Goal: Leave review/rating: Leave review/rating

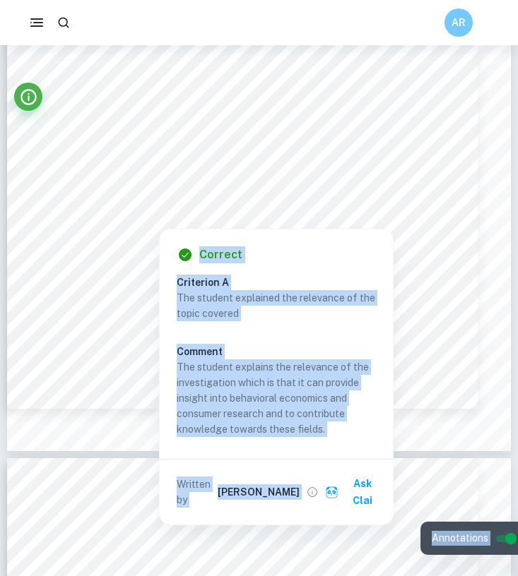
scroll to position [1764, 0]
click at [280, 371] on p "The student explains the relevance of the investigation which is that it can pr…" at bounding box center [276, 398] width 199 height 78
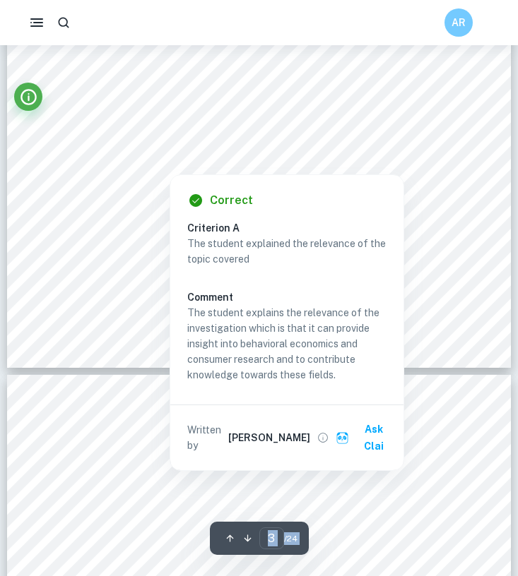
scroll to position [1848, 0]
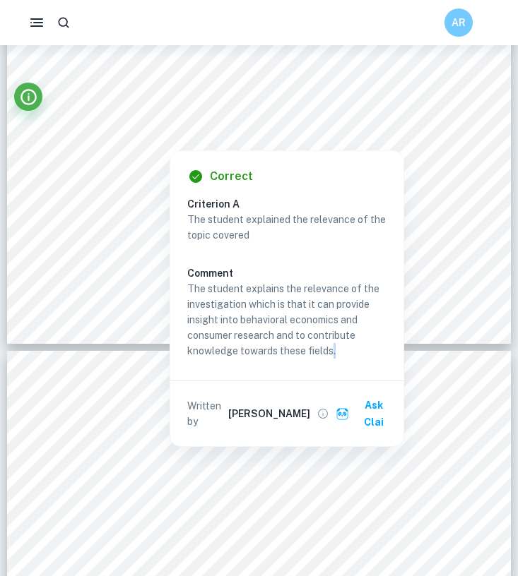
drag, startPoint x: 331, startPoint y: 352, endPoint x: 184, endPoint y: 282, distance: 163.6
click at [184, 282] on div "Correct Criterion A The student explained the relevance of the topic covered Co…" at bounding box center [286, 298] width 233 height 295
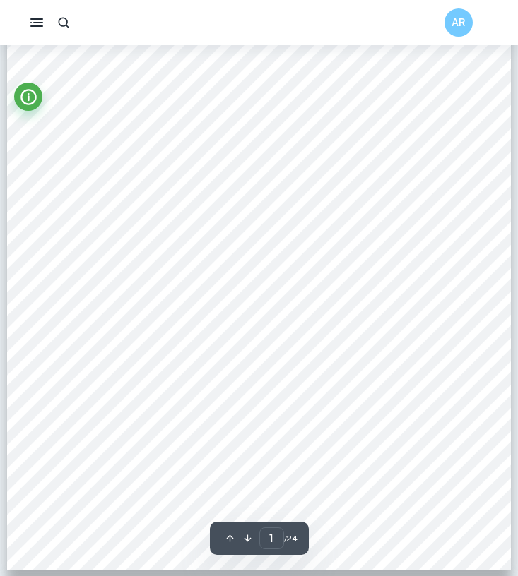
scroll to position [0, 0]
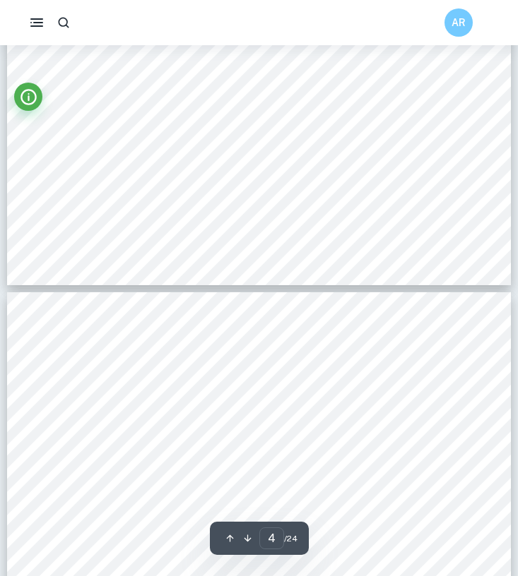
type input "3"
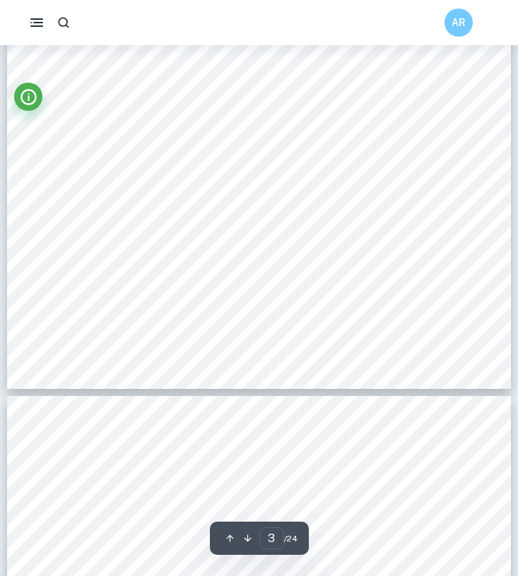
scroll to position [1794, 0]
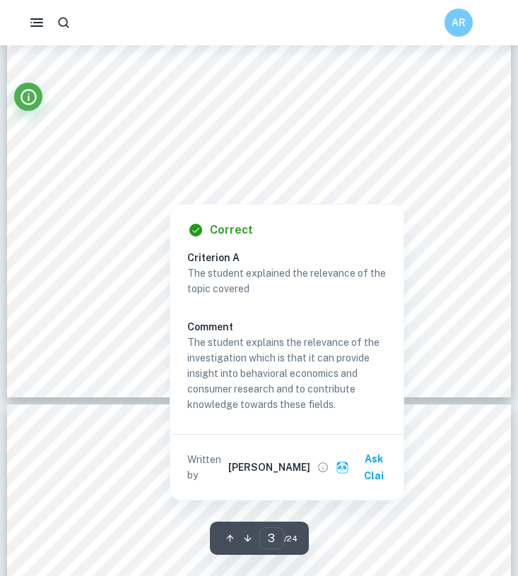
click at [274, 177] on div at bounding box center [250, 172] width 369 height 35
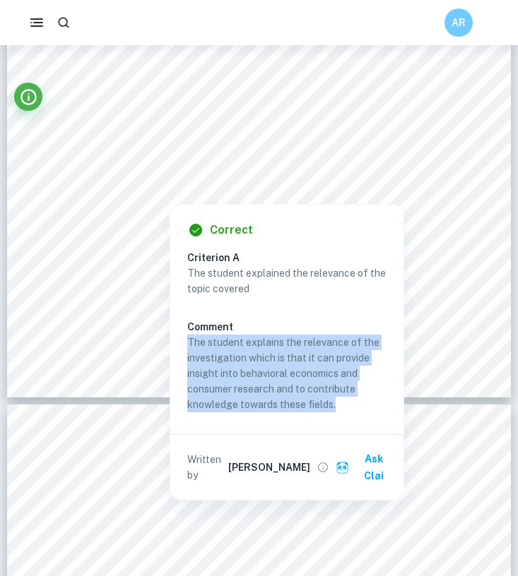
drag, startPoint x: 336, startPoint y: 406, endPoint x: 189, endPoint y: 344, distance: 160.1
click at [189, 344] on p "The student explains the relevance of the investigation which is that it can pr…" at bounding box center [286, 374] width 199 height 78
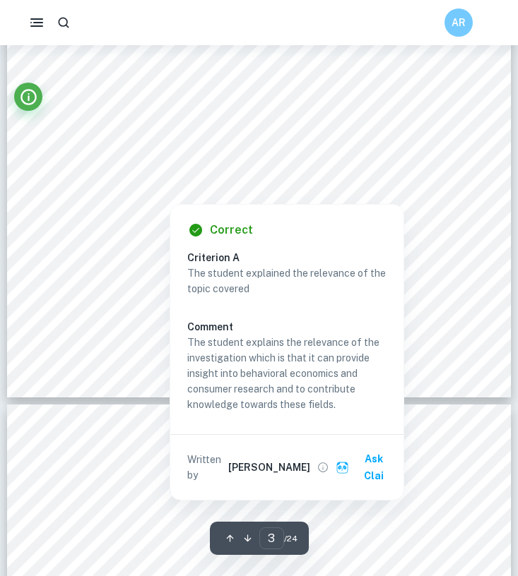
click at [237, 175] on div at bounding box center [250, 172] width 369 height 35
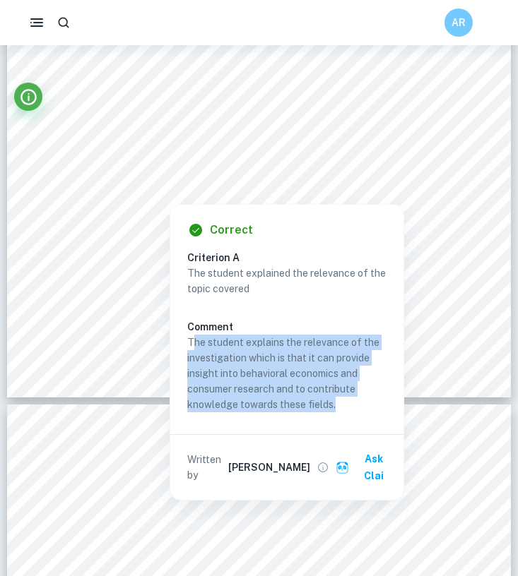
copy p "he student explains the relevance of the investigation which is that it can pro…"
drag, startPoint x: 339, startPoint y: 405, endPoint x: 193, endPoint y: 345, distance: 158.3
click at [193, 345] on p "The student explains the relevance of the investigation which is that it can pr…" at bounding box center [286, 374] width 199 height 78
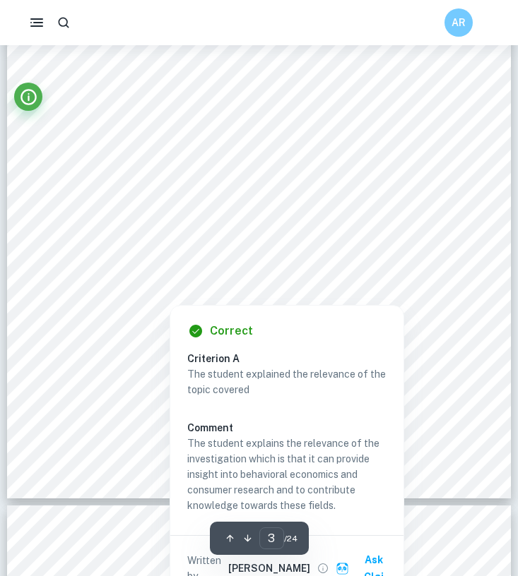
scroll to position [1660, 0]
